Goal: Find specific fact: Find specific fact

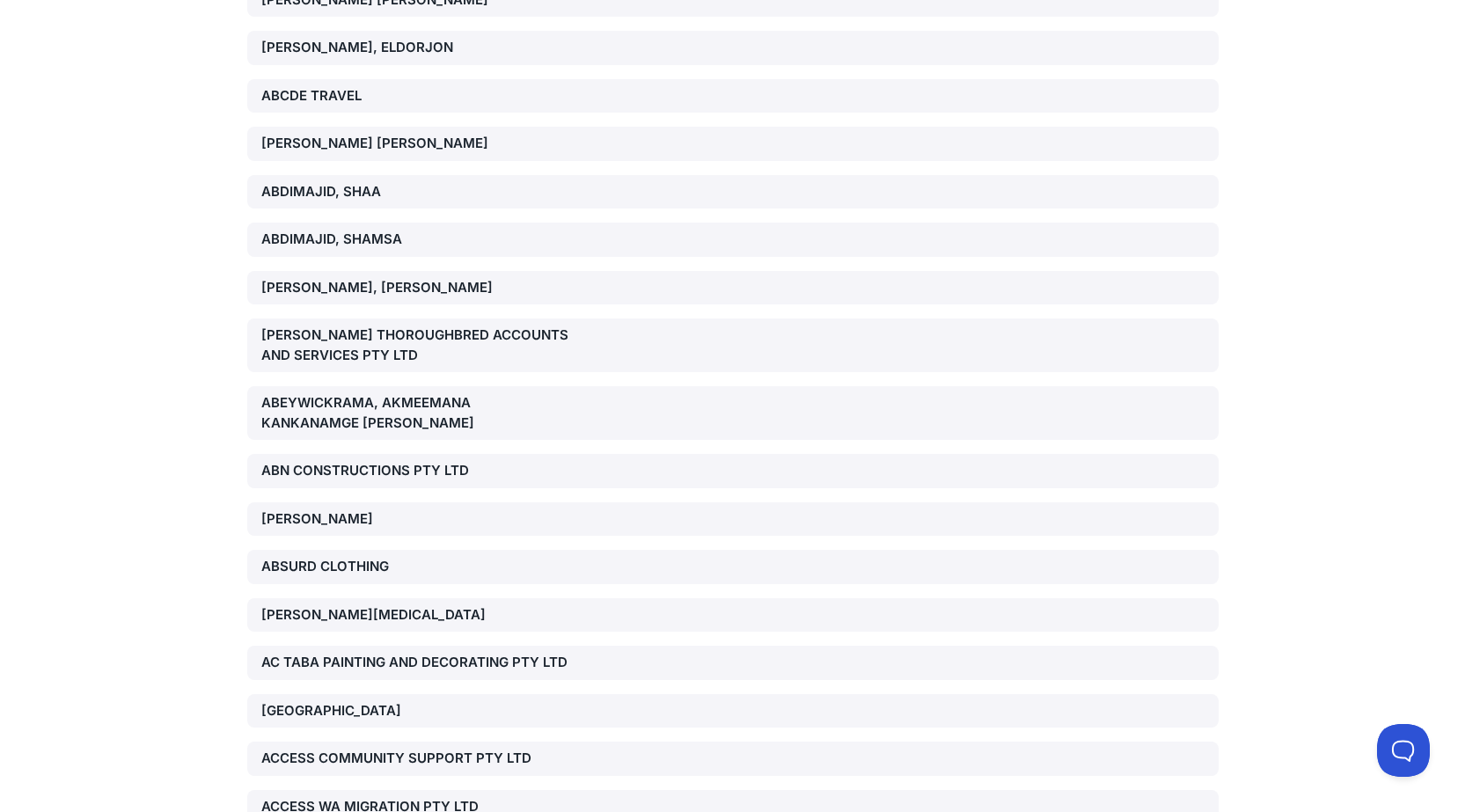
scroll to position [93616, 0]
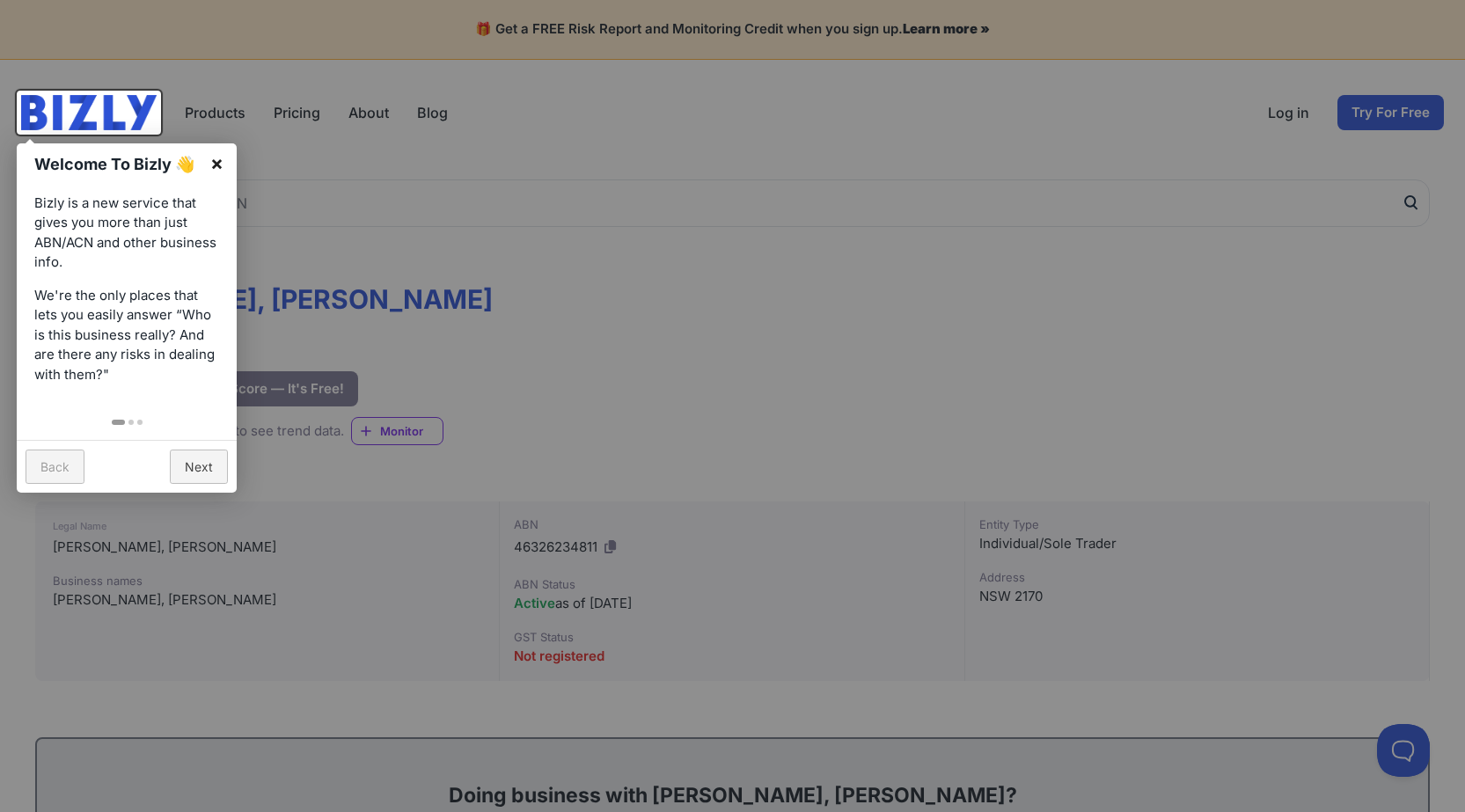
click at [222, 161] on link "×" at bounding box center [217, 163] width 40 height 40
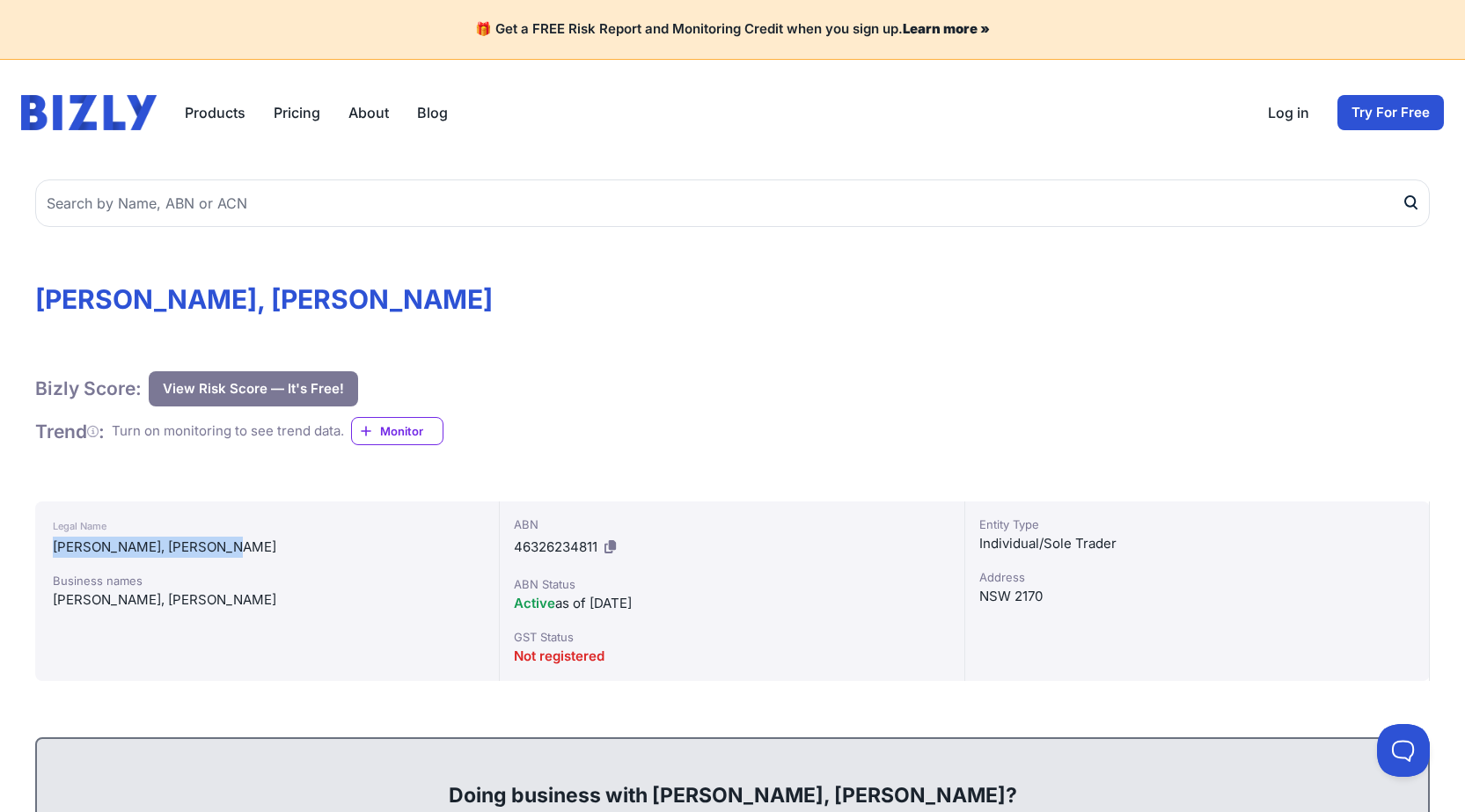
drag, startPoint x: 255, startPoint y: 550, endPoint x: 54, endPoint y: 548, distance: 201.0
click at [54, 548] on div "[PERSON_NAME], [PERSON_NAME]" at bounding box center [267, 548] width 428 height 21
copy div "[PERSON_NAME], [PERSON_NAME]"
click at [607, 543] on icon at bounding box center [610, 547] width 12 height 13
copy div "[PERSON_NAME], [PERSON_NAME]"
